Goal: Task Accomplishment & Management: Use online tool/utility

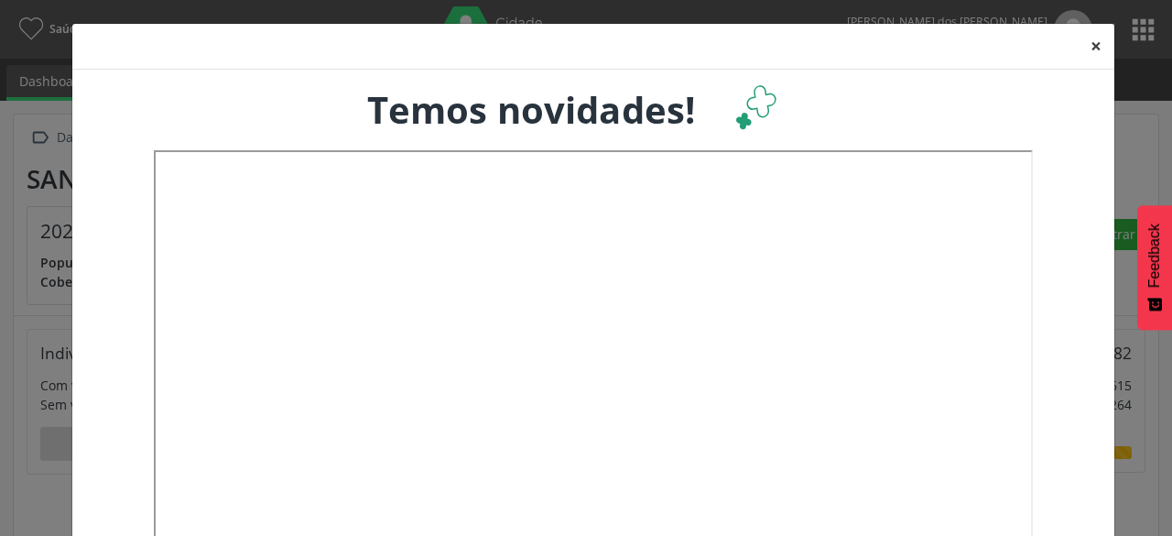
click at [1095, 38] on button "×" at bounding box center [1095, 46] width 37 height 45
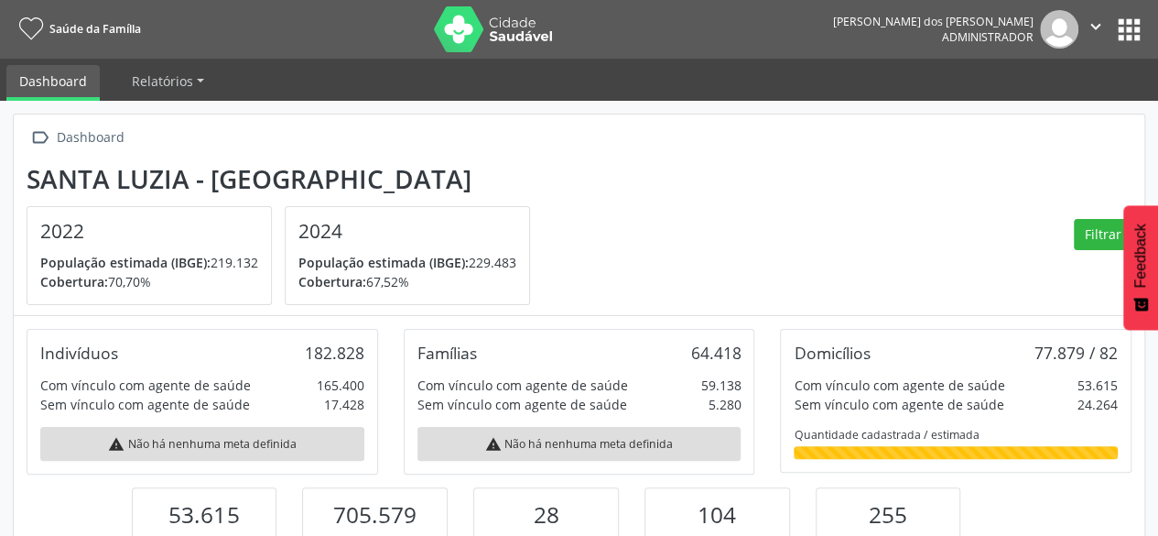
click at [1119, 35] on button "apps" at bounding box center [1129, 30] width 32 height 32
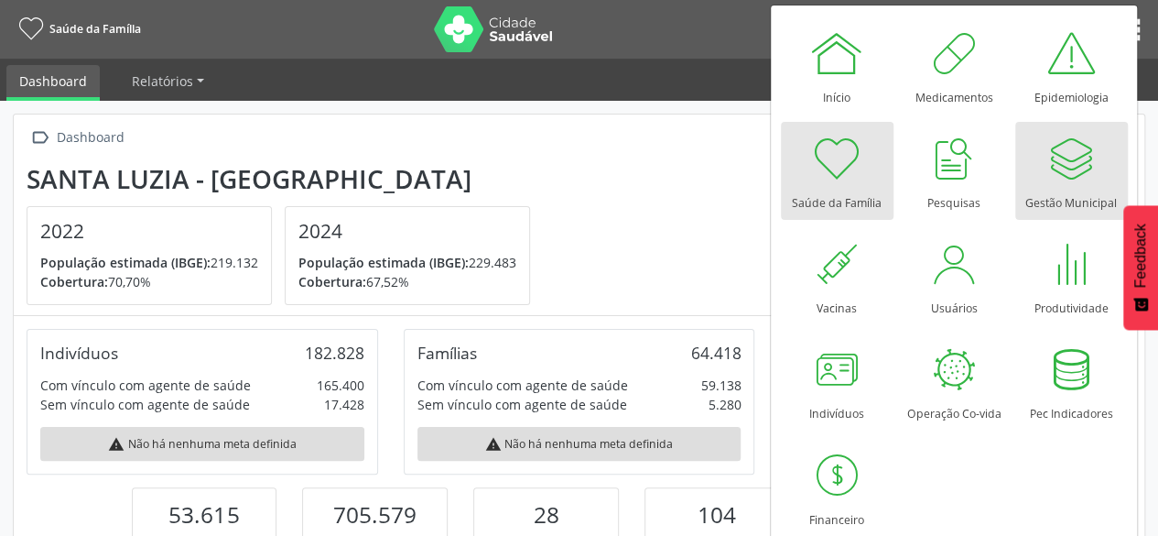
click at [1076, 154] on div at bounding box center [1071, 158] width 55 height 55
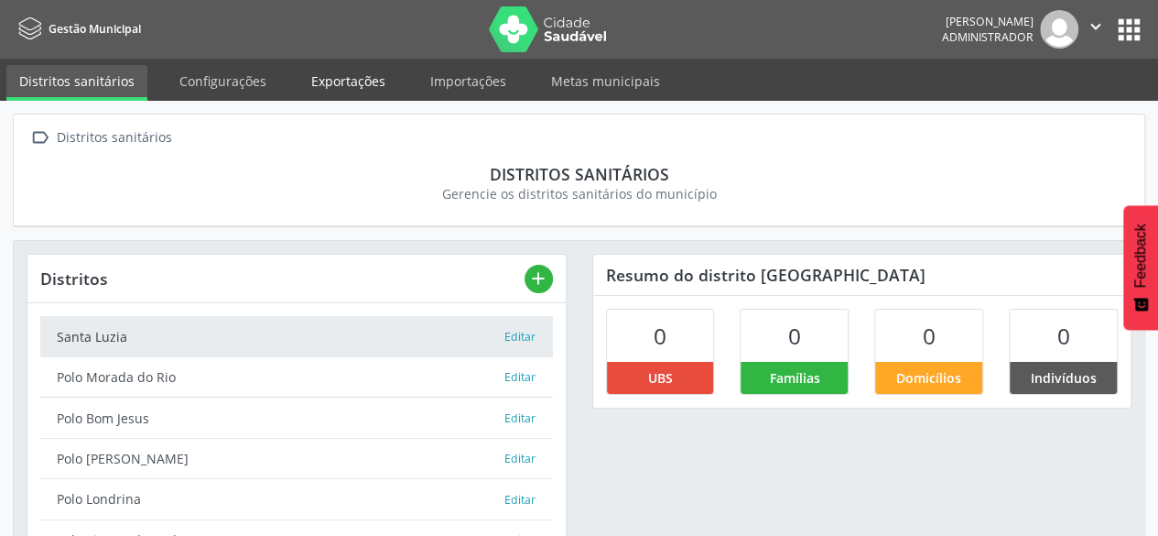
click at [304, 77] on link "Exportações" at bounding box center [348, 81] width 100 height 32
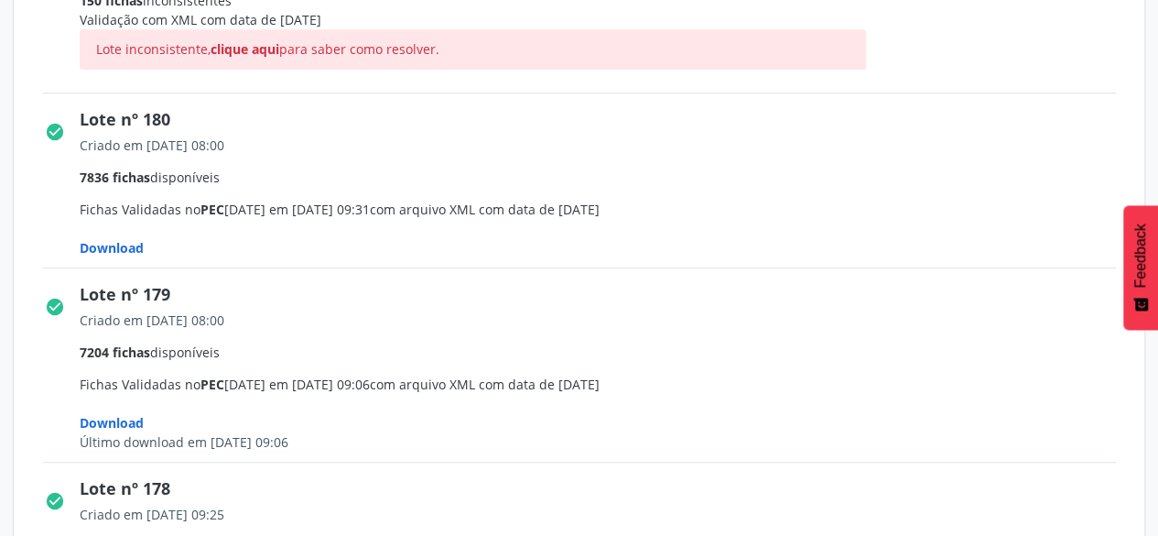
scroll to position [549, 0]
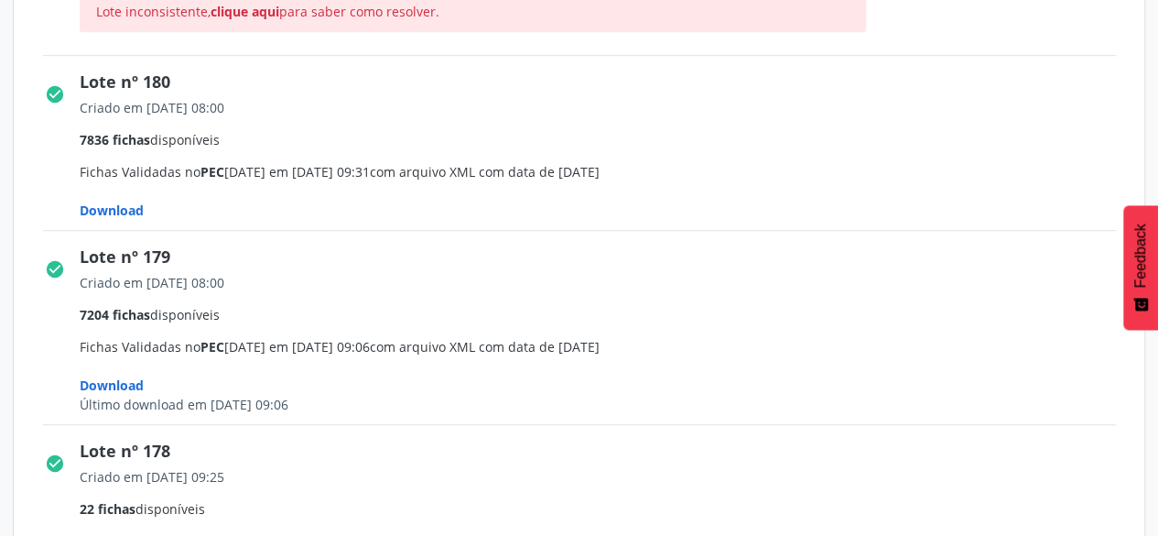
click at [115, 202] on span "Download" at bounding box center [112, 209] width 64 height 17
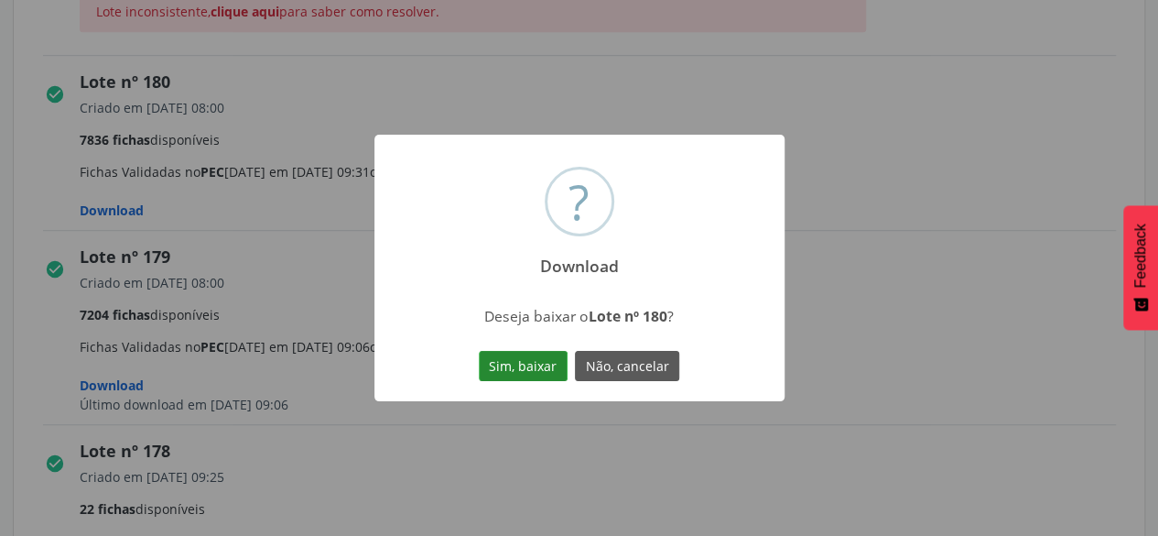
click at [529, 355] on button "Sim, baixar" at bounding box center [523, 366] width 89 height 31
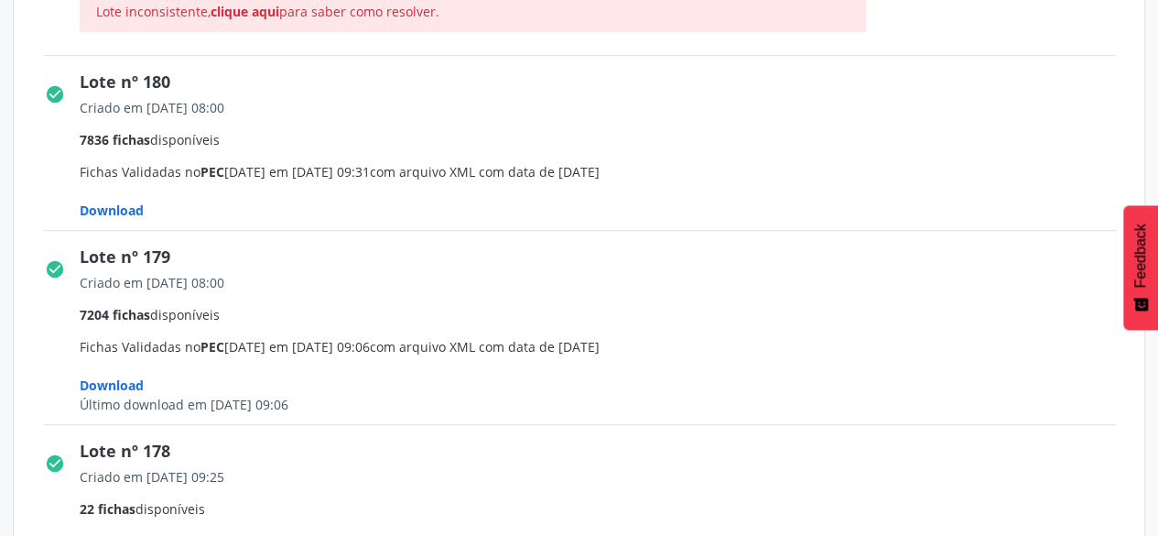
click at [621, 113] on div "Criado em 21/09/2025 08:00" at bounding box center [604, 107] width 1049 height 19
click at [686, 122] on span "Criado em 21/09/2025 08:00 7836 fichas disponíveis Fichas Validadas no PEC 5.3.…" at bounding box center [604, 159] width 1049 height 122
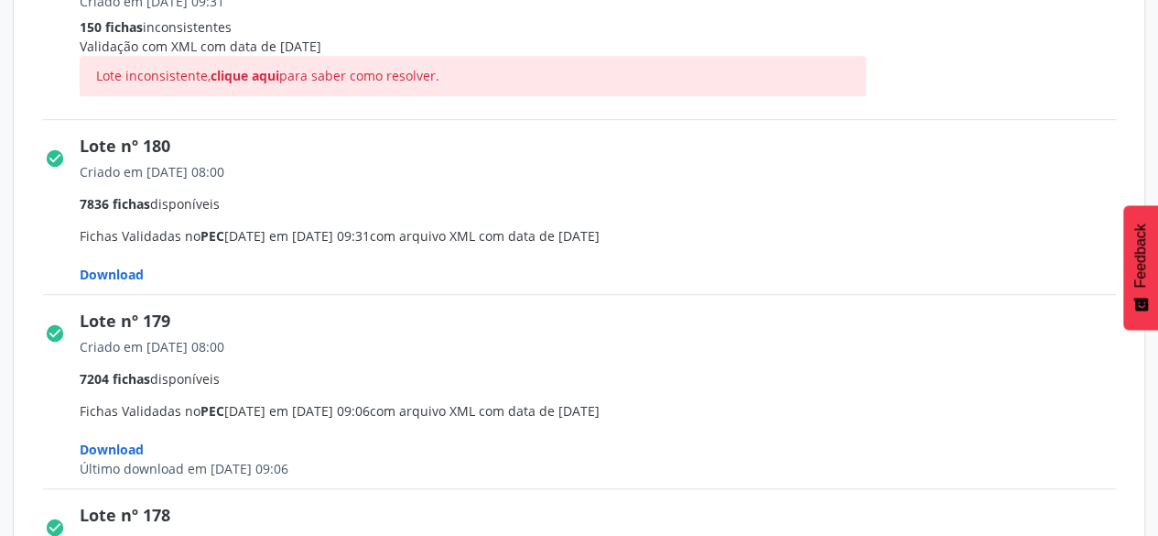
scroll to position [458, 0]
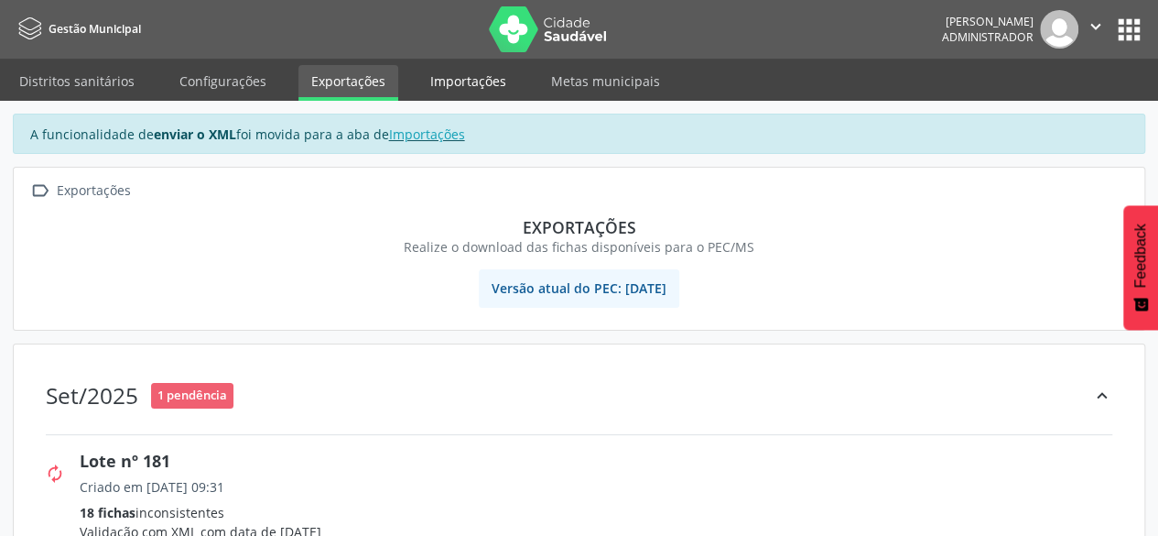
click at [430, 87] on link "Importações" at bounding box center [468, 81] width 102 height 32
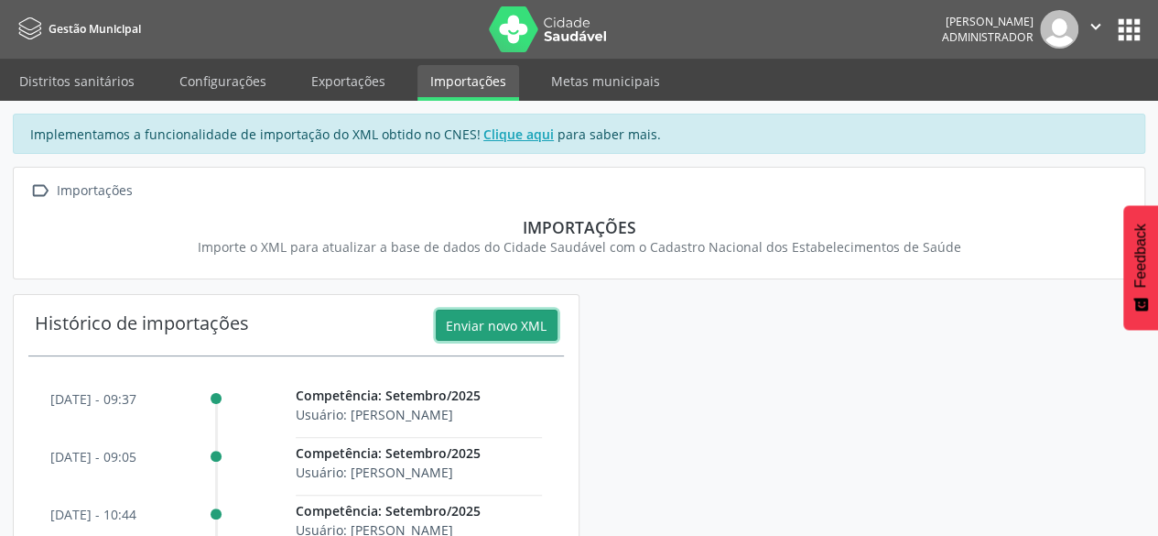
click at [461, 318] on button "Enviar novo XML" at bounding box center [497, 324] width 122 height 31
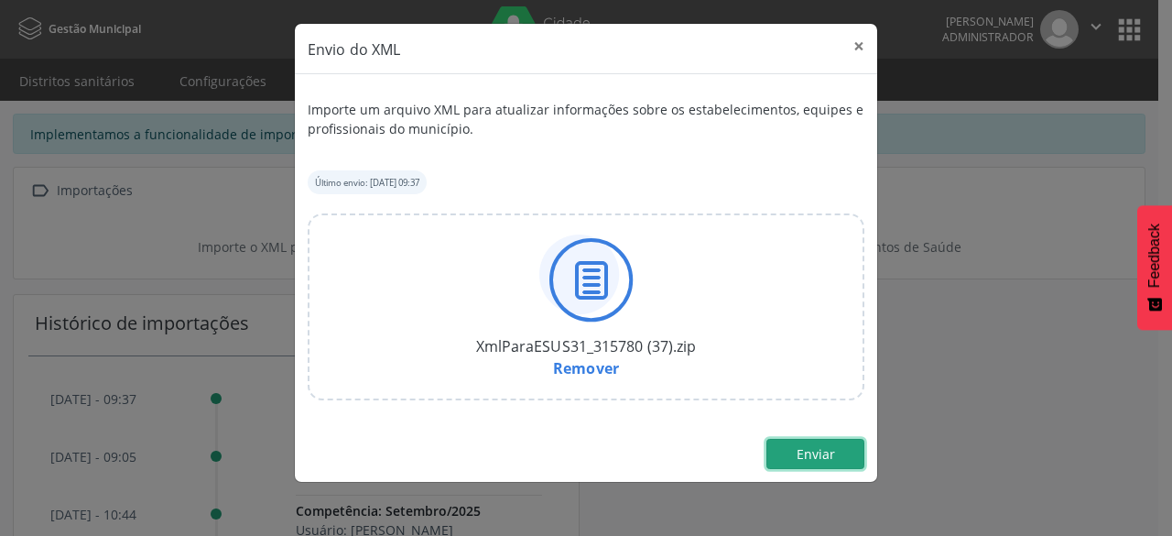
click at [824, 454] on span "Enviar" at bounding box center [815, 453] width 38 height 17
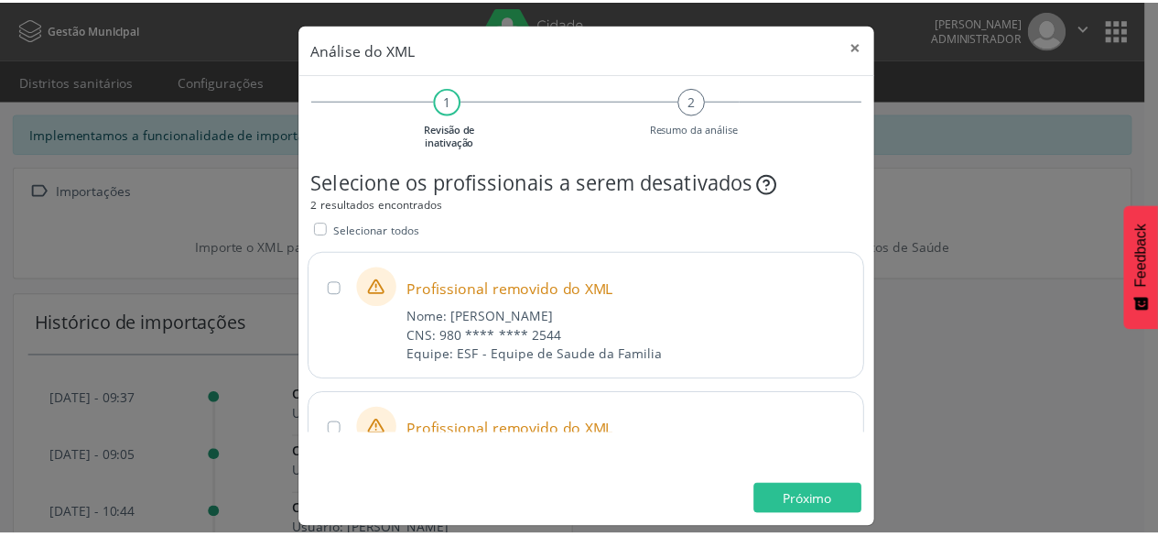
scroll to position [85, 0]
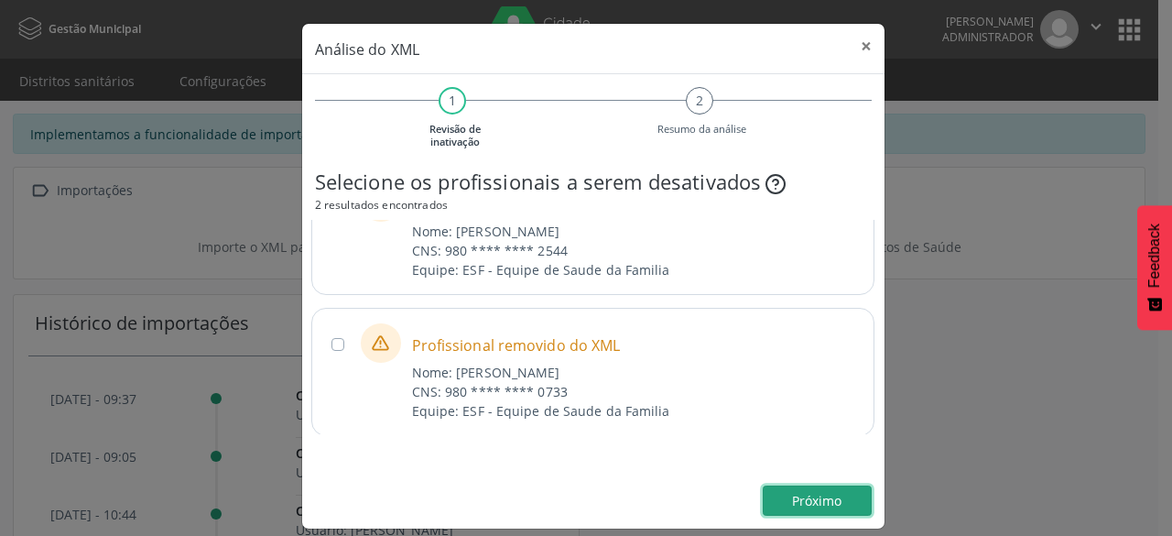
click at [818, 495] on span "Próximo" at bounding box center [816, 500] width 49 height 17
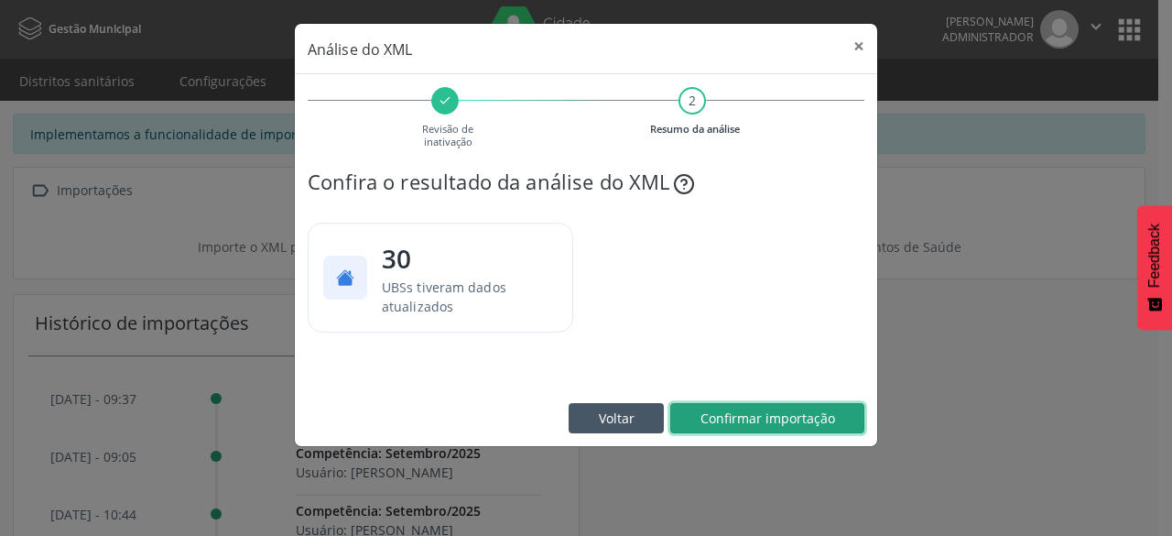
click at [817, 414] on span "Confirmar importação" at bounding box center [767, 417] width 135 height 17
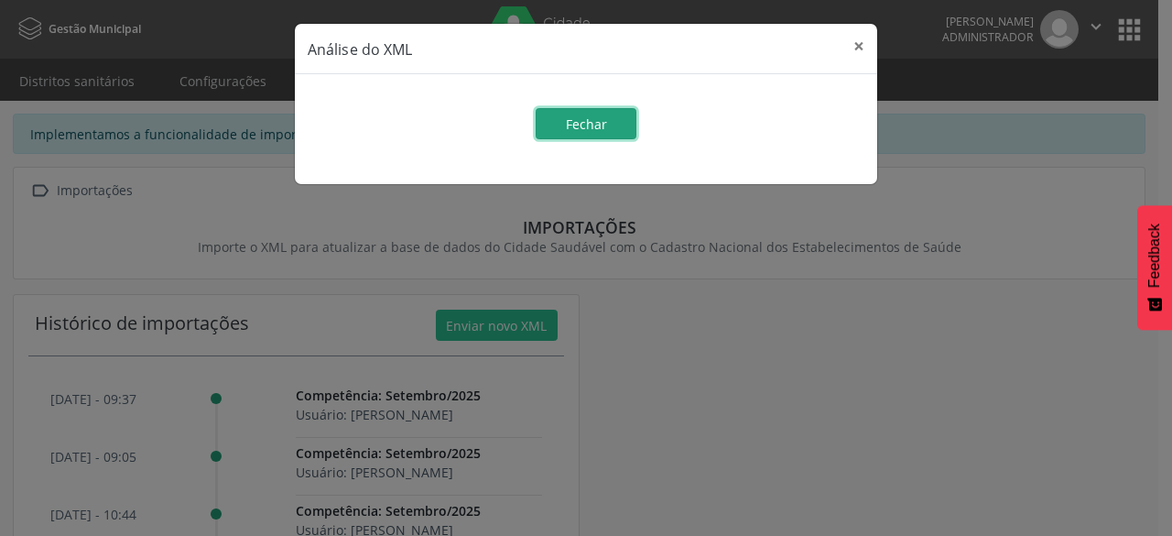
click at [584, 129] on span "Fechar" at bounding box center [586, 123] width 41 height 17
